Goal: Task Accomplishment & Management: Complete application form

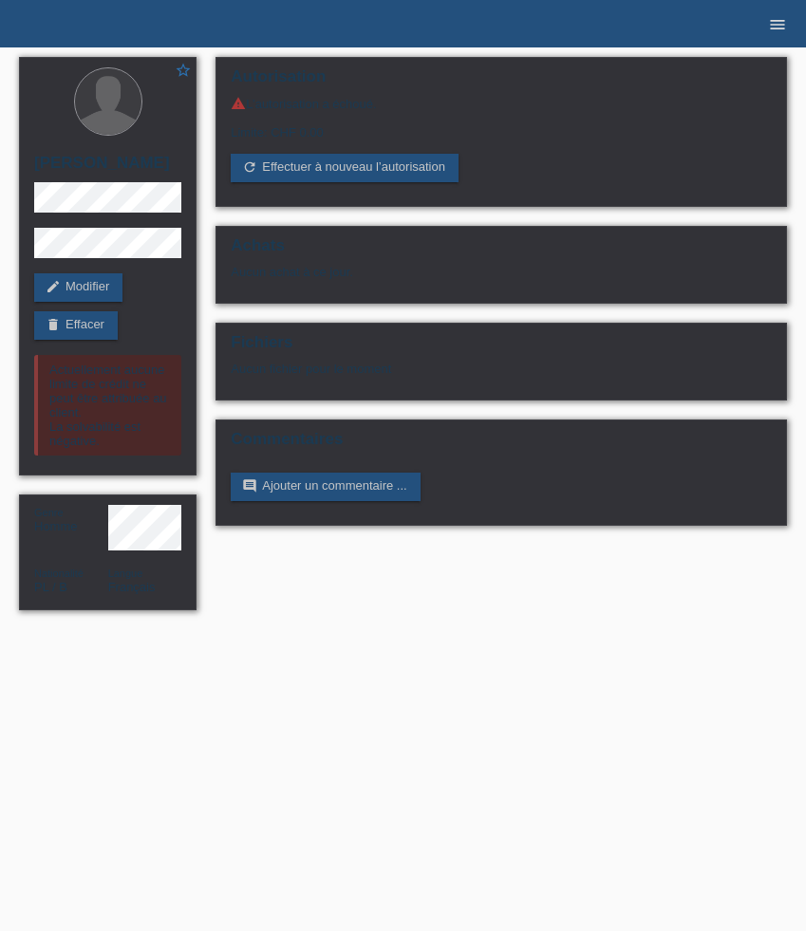
click at [770, 28] on icon "menu" at bounding box center [777, 24] width 19 height 19
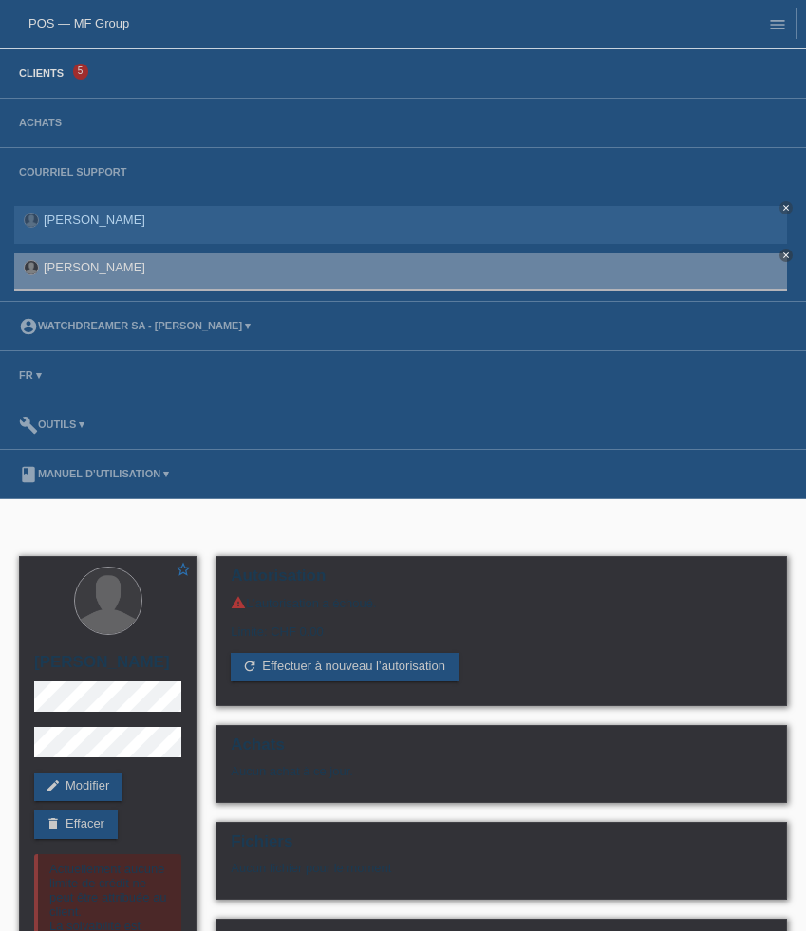
click at [53, 75] on link "Clients" at bounding box center [41, 72] width 64 height 11
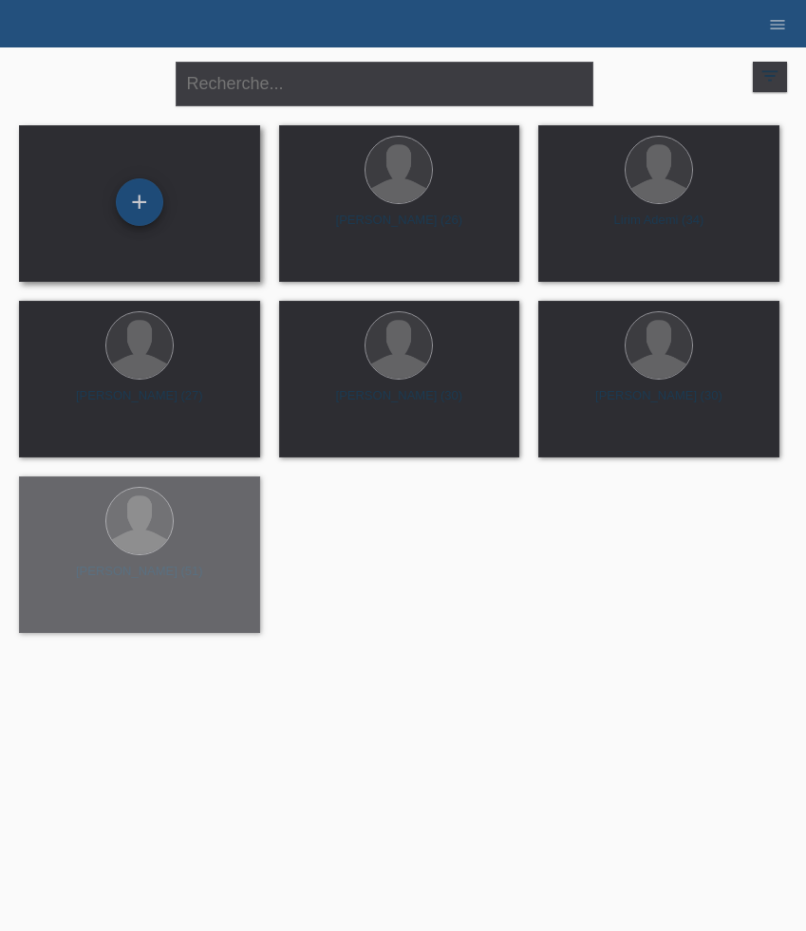
click at [147, 204] on div "+" at bounding box center [139, 201] width 47 height 47
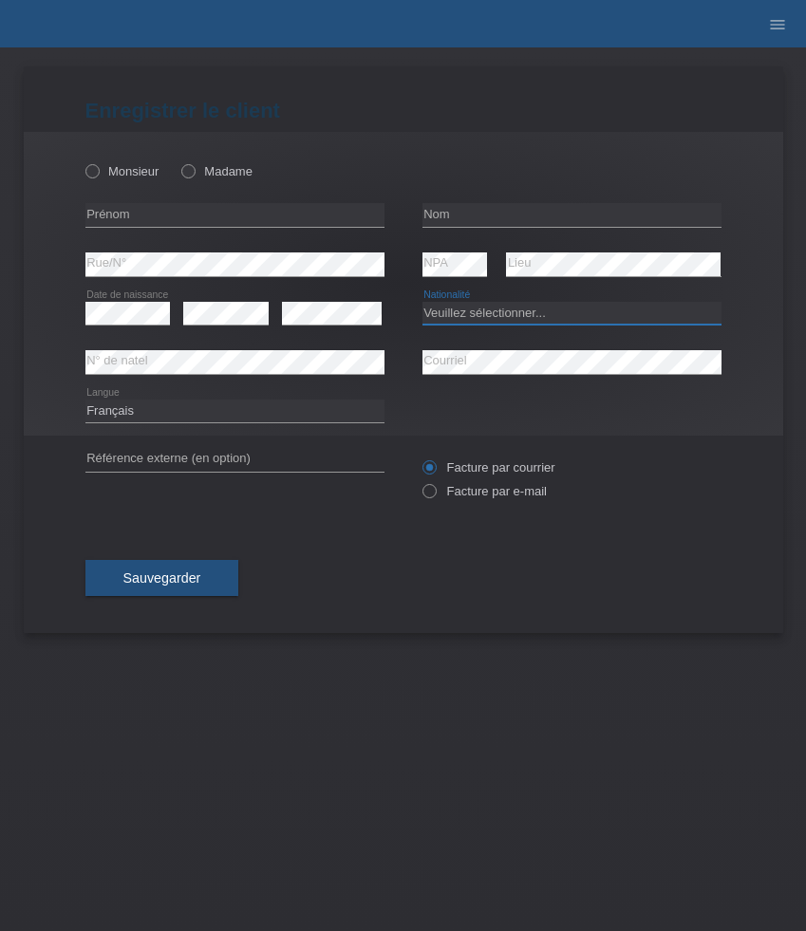
click at [528, 309] on select "Veuillez sélectionner... Suisse Allemagne Autriche Liechtenstein ------------ A…" at bounding box center [571, 313] width 299 height 23
select select "CH"
click at [422, 302] on select "Veuillez sélectionner... Suisse Allemagne Autriche Liechtenstein ------------ A…" at bounding box center [571, 313] width 299 height 23
click at [183, 224] on input "text" at bounding box center [234, 215] width 299 height 24
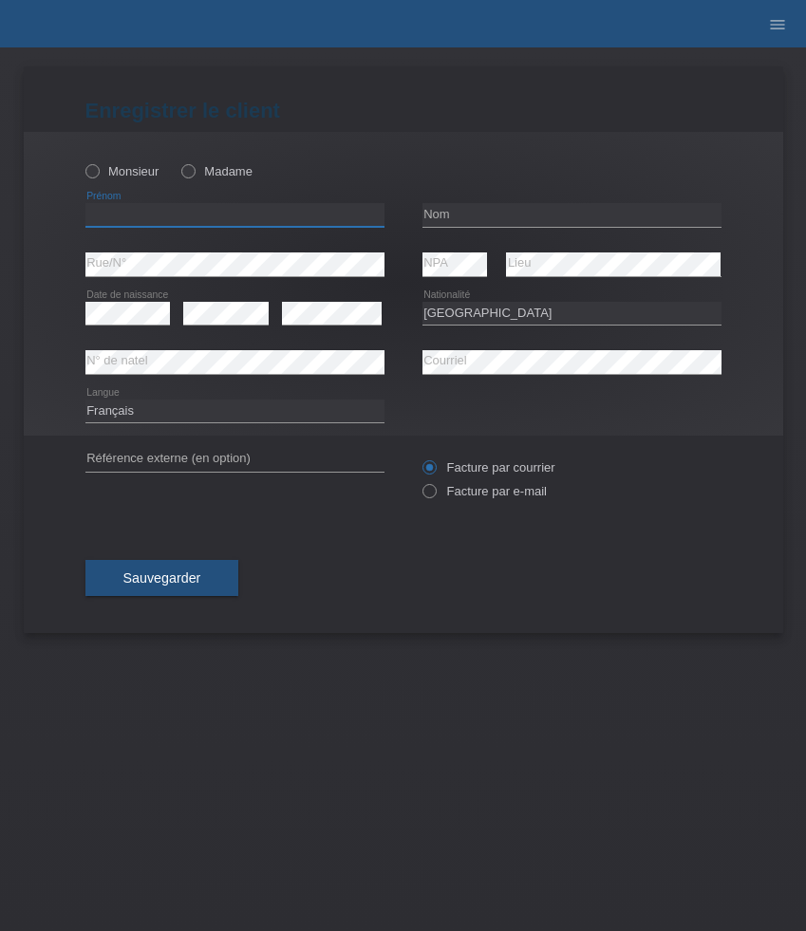
paste input "Janick"
type input "Janick"
click at [123, 165] on label "Monsieur" at bounding box center [122, 171] width 74 height 14
click at [98, 165] on input "Monsieur" at bounding box center [91, 170] width 12 height 12
radio input "true"
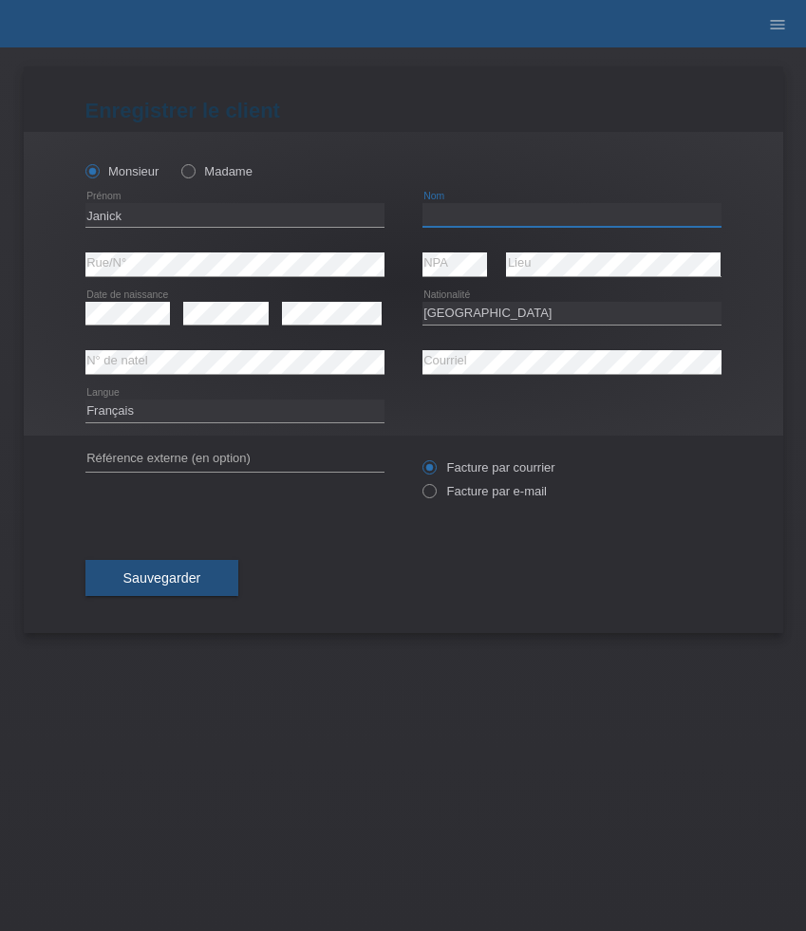
click at [510, 204] on input "text" at bounding box center [571, 215] width 299 height 24
paste input "[PERSON_NAME]"
type input "[PERSON_NAME]"
click at [301, 408] on select "Deutsch Français Italiano English" at bounding box center [234, 410] width 299 height 23
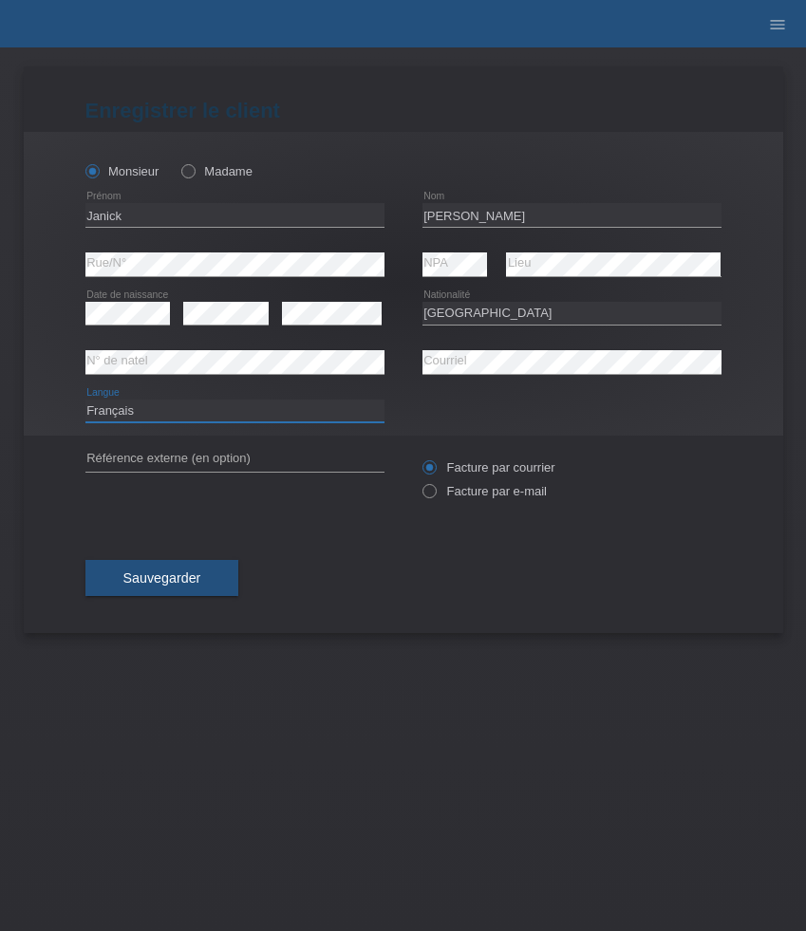
select select "de"
click at [85, 399] on select "Deutsch Français Italiano English" at bounding box center [234, 410] width 299 height 23
click at [481, 487] on label "Facture par e-mail" at bounding box center [484, 491] width 124 height 14
click at [435, 487] on input "Facture par e-mail" at bounding box center [428, 496] width 12 height 24
radio input "true"
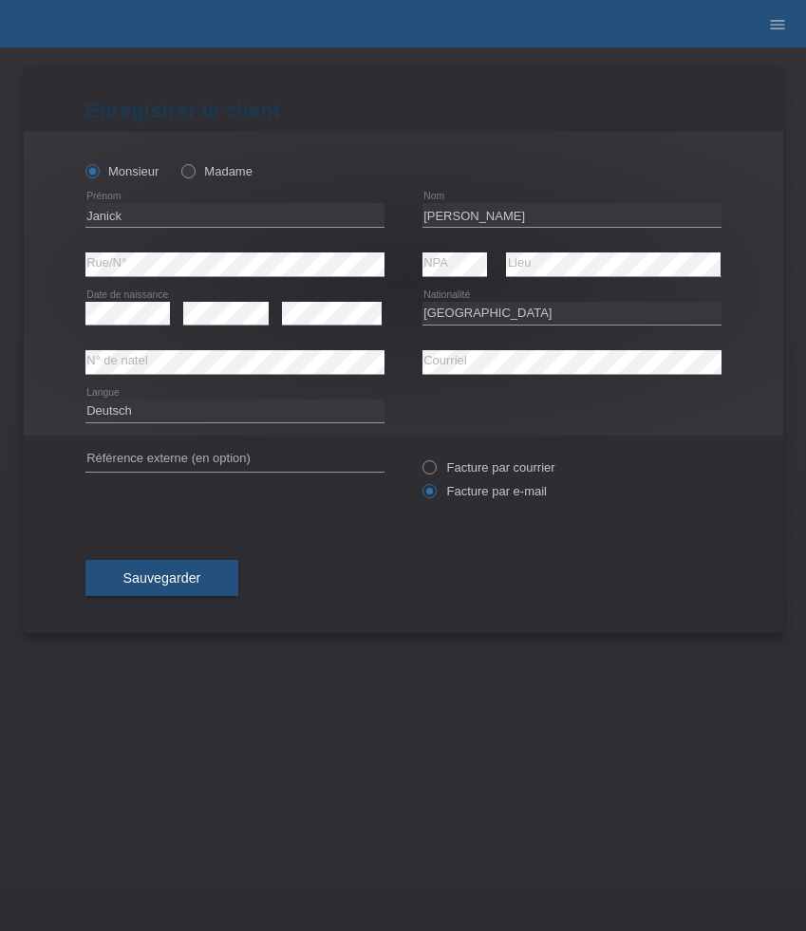
click at [186, 601] on div "Sauvegarder" at bounding box center [403, 578] width 636 height 110
click at [181, 590] on button "Sauvegarder" at bounding box center [162, 578] width 154 height 36
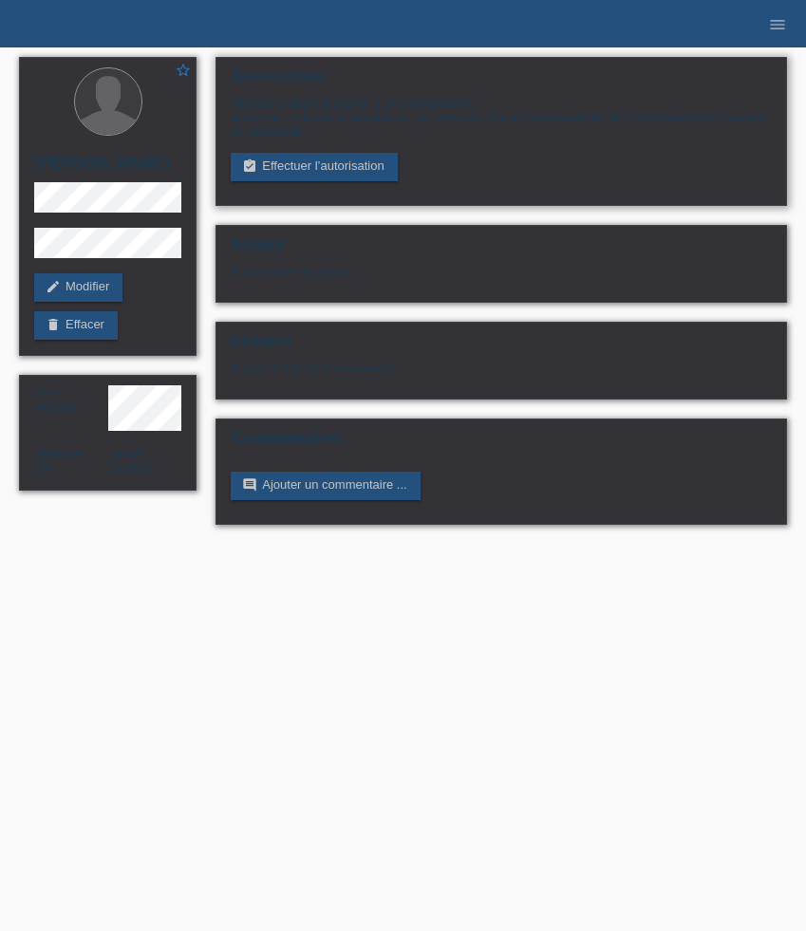
click at [304, 156] on div "Veuillez d’abord procéder à une autorisation. Avant de continuer la registratio…" at bounding box center [501, 138] width 541 height 85
click at [292, 167] on link "assignment_turned_in Effectuer l’autorisation" at bounding box center [314, 167] width 166 height 28
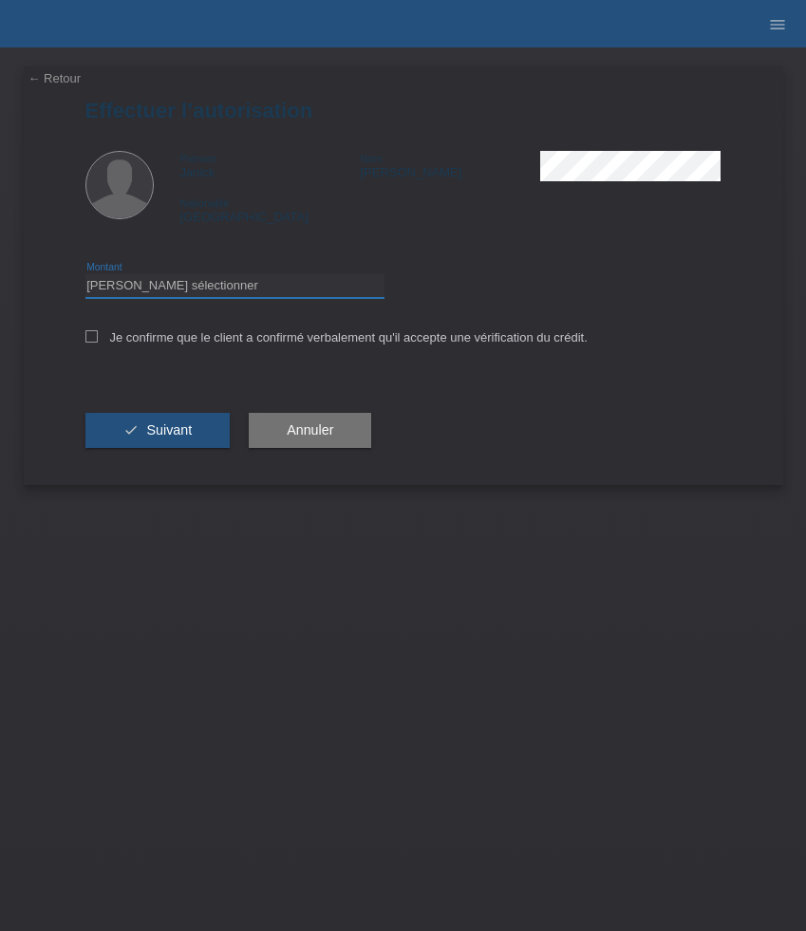
click at [287, 295] on select "Veuillez sélectionner CHF 1.00 - CHF 499.00 CHF 500.00 - CHF 1'999.00 CHF 2'000…" at bounding box center [234, 285] width 299 height 23
select select "3"
click at [85, 277] on select "Veuillez sélectionner CHF 1.00 - CHF 499.00 CHF 500.00 - CHF 1'999.00 CHF 2'000…" at bounding box center [234, 285] width 299 height 23
click at [251, 343] on label "Je confirme que le client a confirmé verbalement qu'il accepte une vérification…" at bounding box center [336, 337] width 502 height 14
click at [98, 343] on input "Je confirme que le client a confirmé verbalement qu'il accepte une vérification…" at bounding box center [91, 336] width 12 height 12
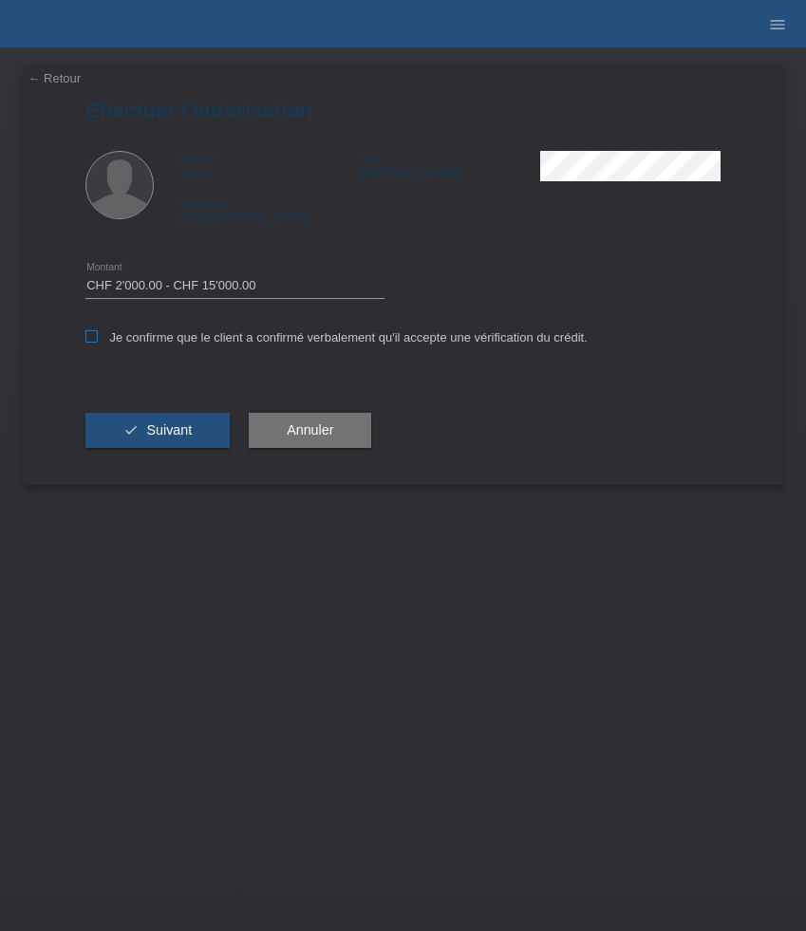
checkbox input "true"
click at [177, 413] on div "check Suivant" at bounding box center [157, 431] width 145 height 110
click at [177, 425] on button "check Suivant" at bounding box center [157, 431] width 145 height 36
